Goal: Obtain resource: Download file/media

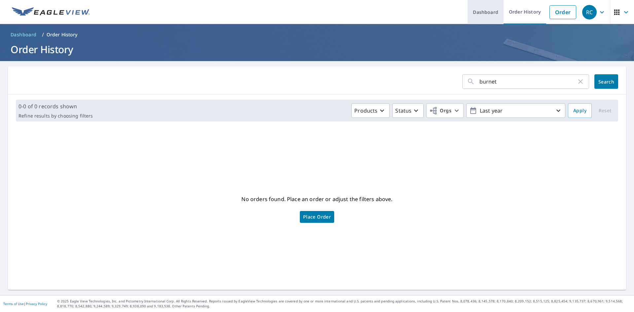
click at [487, 11] on link "Dashboard" at bounding box center [485, 12] width 36 height 24
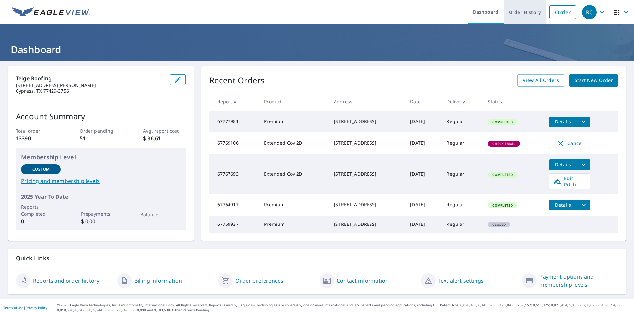
click at [505, 9] on link "Order History" at bounding box center [524, 12] width 43 height 24
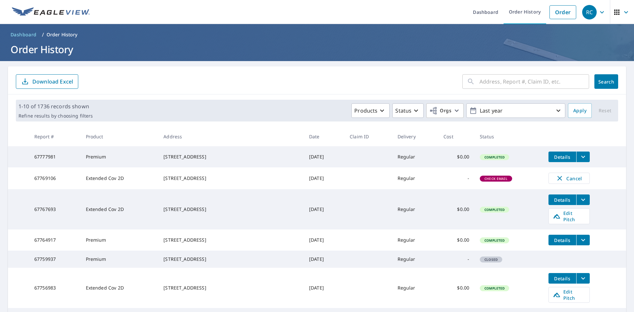
click at [472, 76] on div "​" at bounding box center [525, 81] width 127 height 15
type input "18530 panton"
click at [606, 83] on span "Search" at bounding box center [605, 82] width 13 height 6
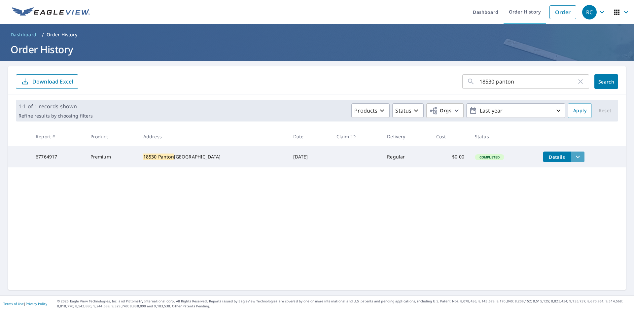
click at [574, 154] on icon "filesDropdownBtn-67764917" at bounding box center [578, 157] width 8 height 8
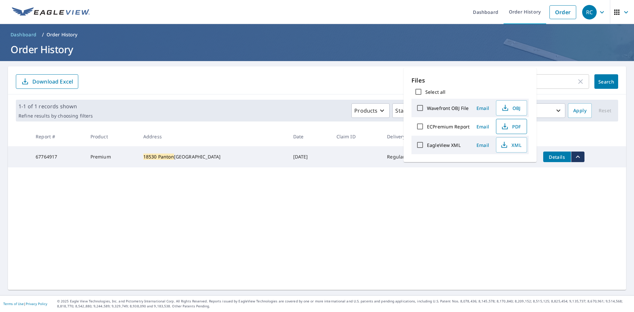
click at [511, 127] on span "PDF" at bounding box center [510, 126] width 21 height 8
